Goal: Download file/media

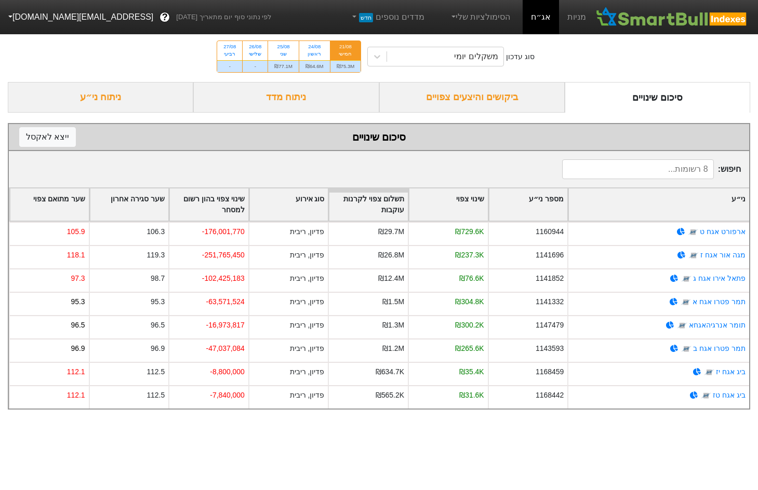
click at [335, 51] on div "21/08 חמישי" at bounding box center [345, 50] width 31 height 19
click at [339, 48] on input "21/08 חמישי ₪75.3M" at bounding box center [342, 44] width 7 height 7
click at [449, 92] on div "ביקושים והיצעים צפויים" at bounding box center [471, 97] width 185 height 31
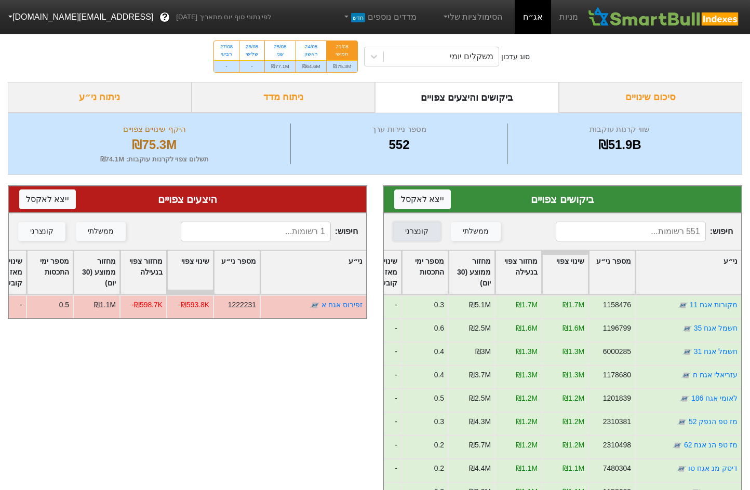
click at [422, 232] on div "קונצרני" at bounding box center [416, 231] width 23 height 11
click at [417, 203] on button "ייצא ל אקסל" at bounding box center [422, 200] width 57 height 20
click at [432, 64] on div "משקלים יומי" at bounding box center [441, 56] width 115 height 19
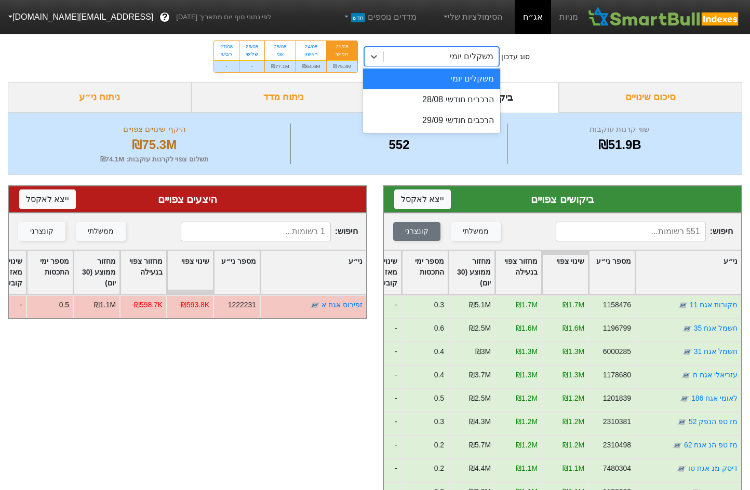
click at [435, 59] on div "משקלים יומי" at bounding box center [441, 56] width 115 height 19
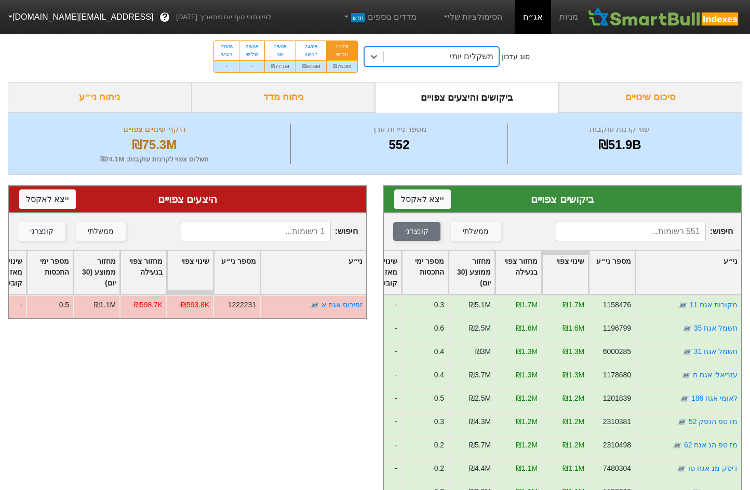
click at [435, 59] on div "משקלים יומי" at bounding box center [441, 56] width 115 height 19
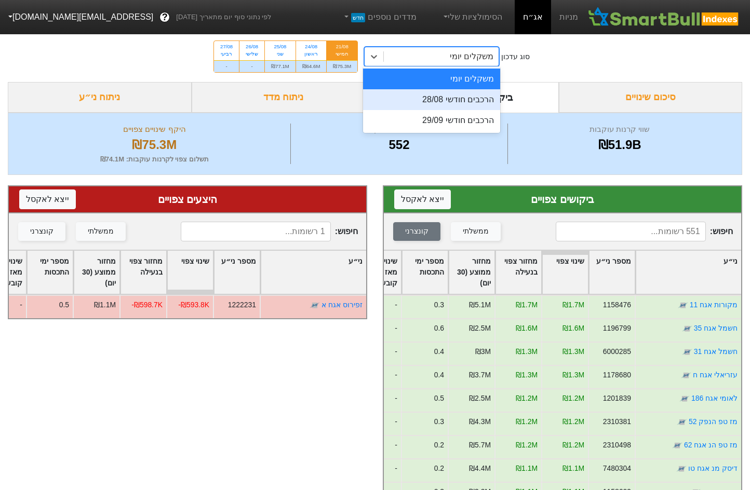
click at [446, 99] on div "הרכבים חודשי 28/08" at bounding box center [431, 99] width 137 height 21
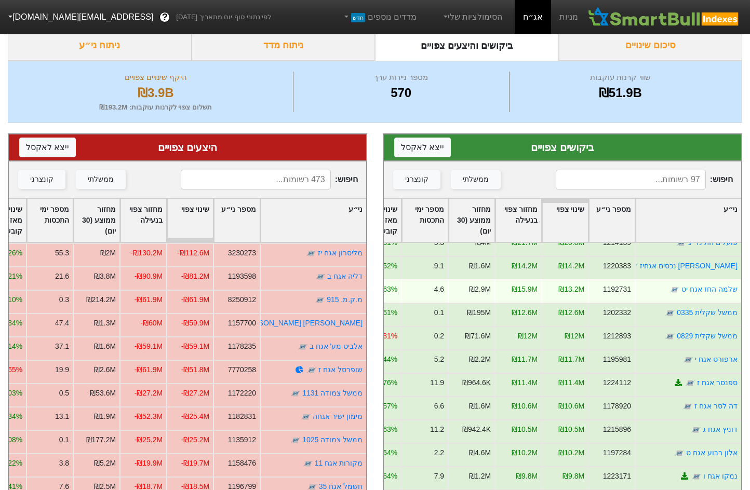
scroll to position [623, 0]
